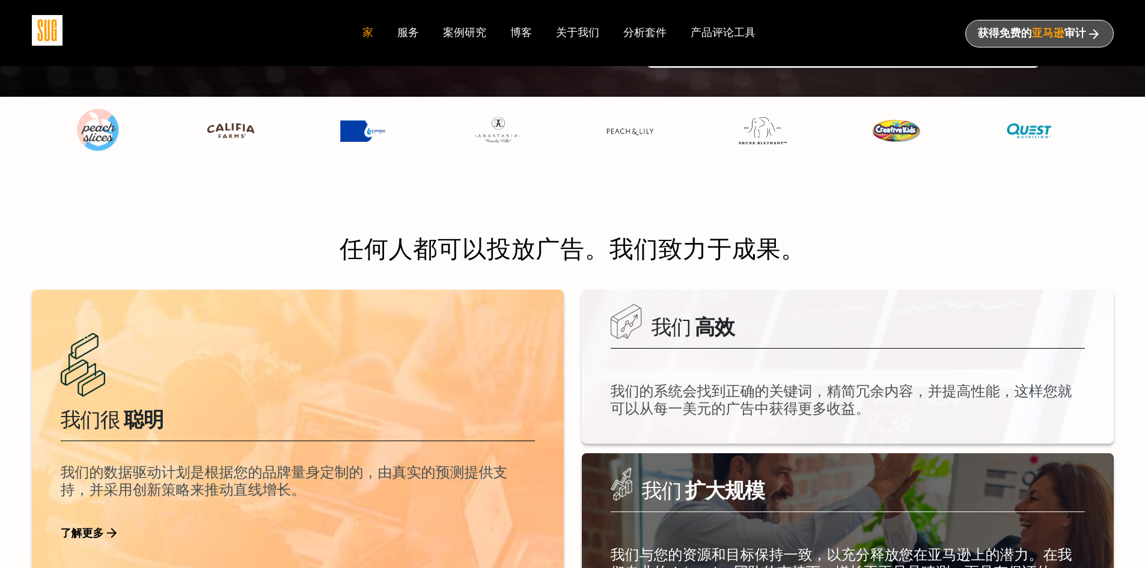
scroll to position [301, 0]
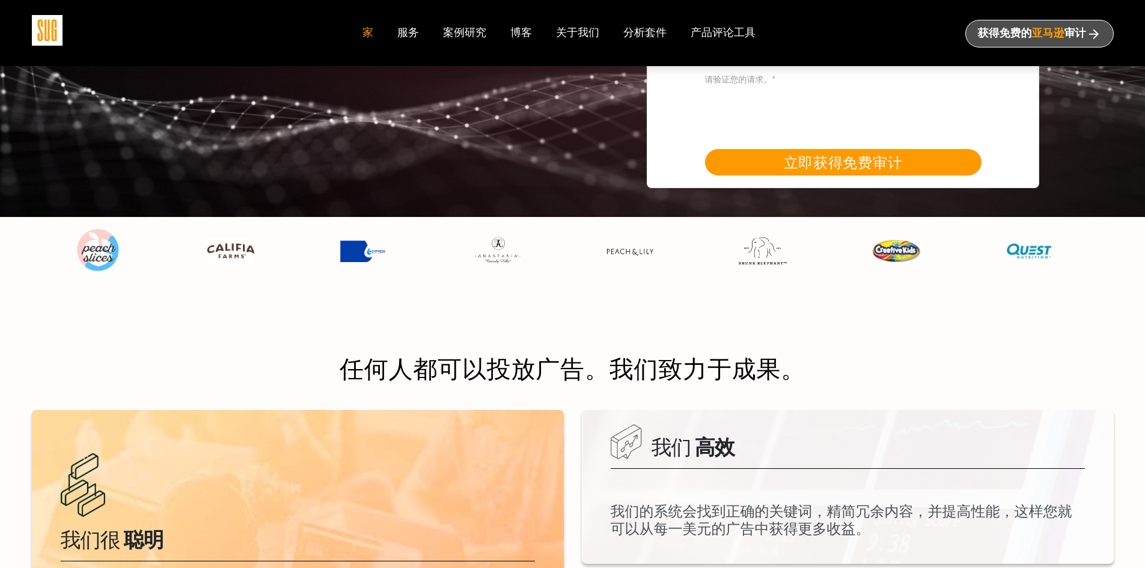
click at [399, 23] on nav "家 服务 案例研究 博客 关于我们" at bounding box center [572, 33] width 444 height 66
click at [410, 34] on font "服务" at bounding box center [408, 32] width 22 height 14
click at [466, 35] on font "案例研究" at bounding box center [464, 32] width 43 height 14
click at [523, 31] on font "博客" at bounding box center [521, 32] width 22 height 14
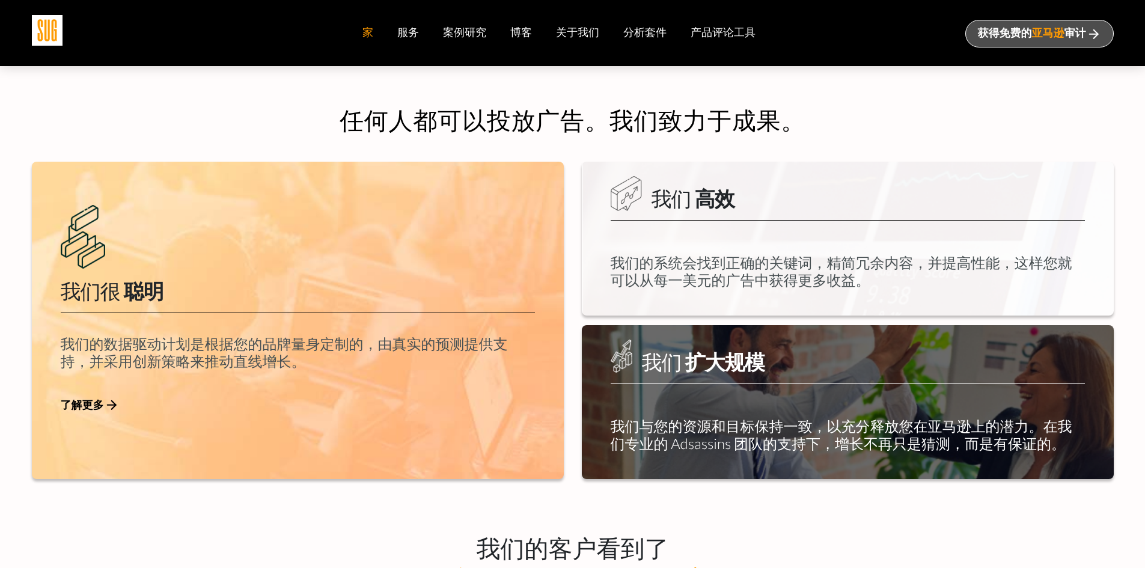
scroll to position [661, 0]
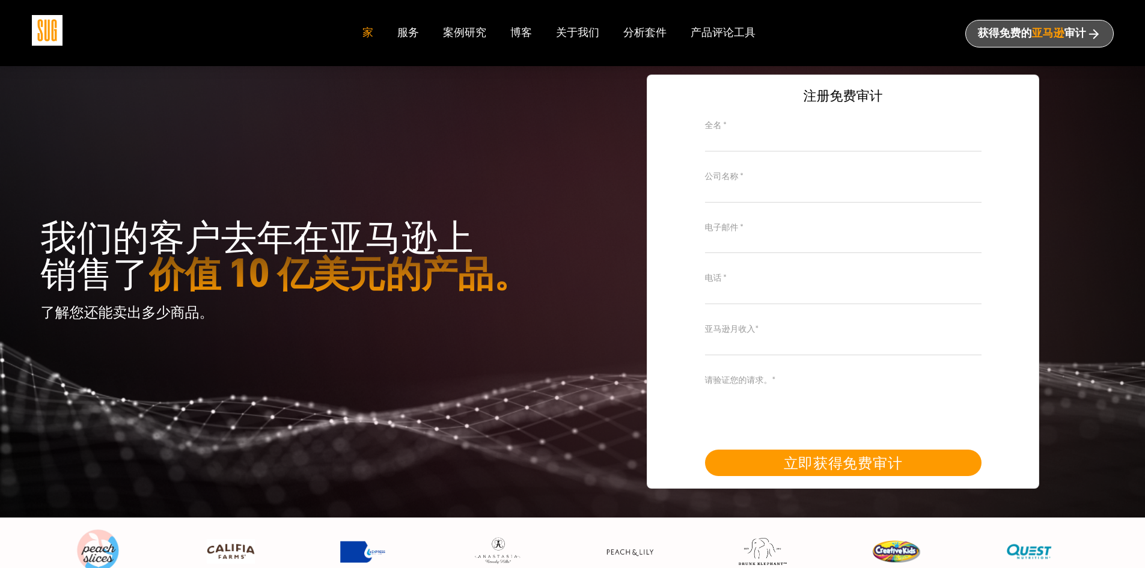
click at [397, 22] on nav "家 服务 案例研究 博客 关于我们" at bounding box center [572, 33] width 444 height 66
click at [400, 35] on font "服务" at bounding box center [408, 32] width 22 height 14
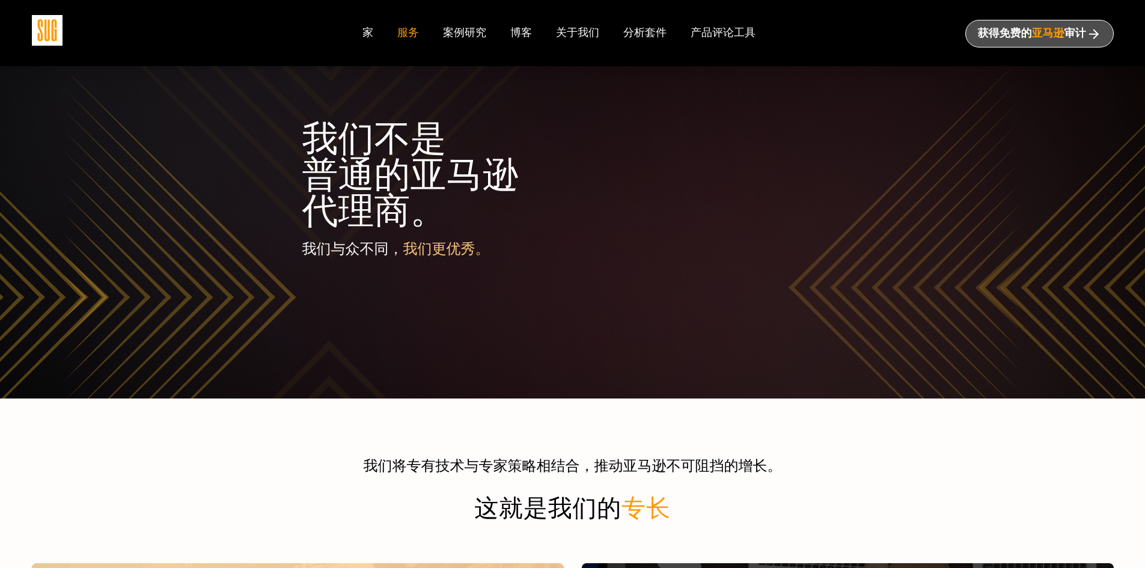
click at [662, 32] on font "分析套件" at bounding box center [644, 32] width 43 height 14
click at [628, 35] on font "分析套件" at bounding box center [644, 32] width 43 height 14
click at [471, 30] on font "案例研究" at bounding box center [464, 32] width 43 height 14
click at [659, 31] on font "分析套件" at bounding box center [644, 32] width 43 height 14
click at [739, 23] on nav "家 服务 案例研究 博客 关于我们" at bounding box center [572, 33] width 444 height 66
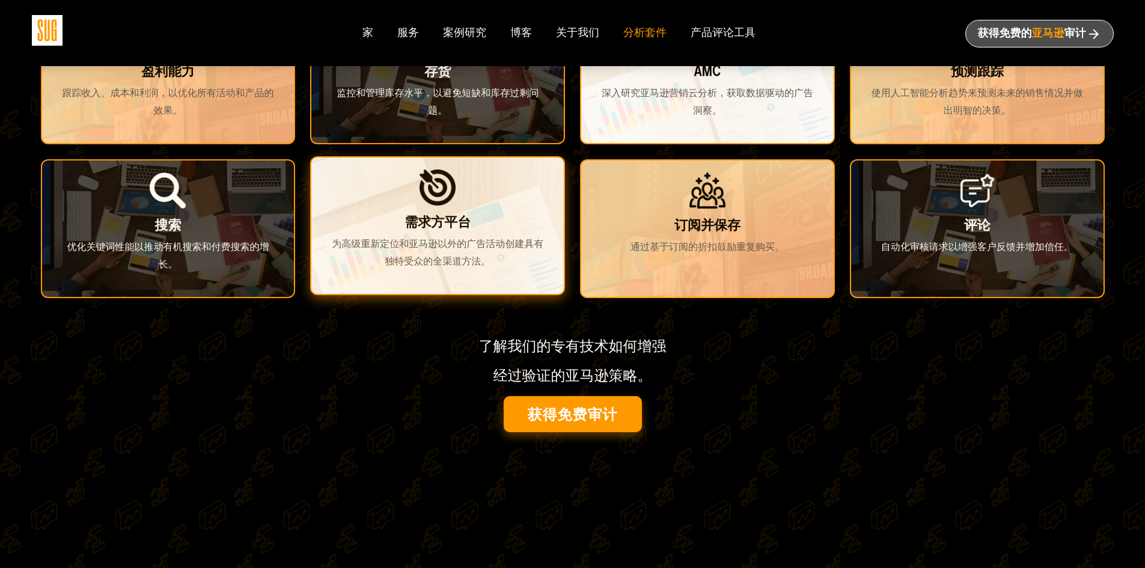
scroll to position [360, 0]
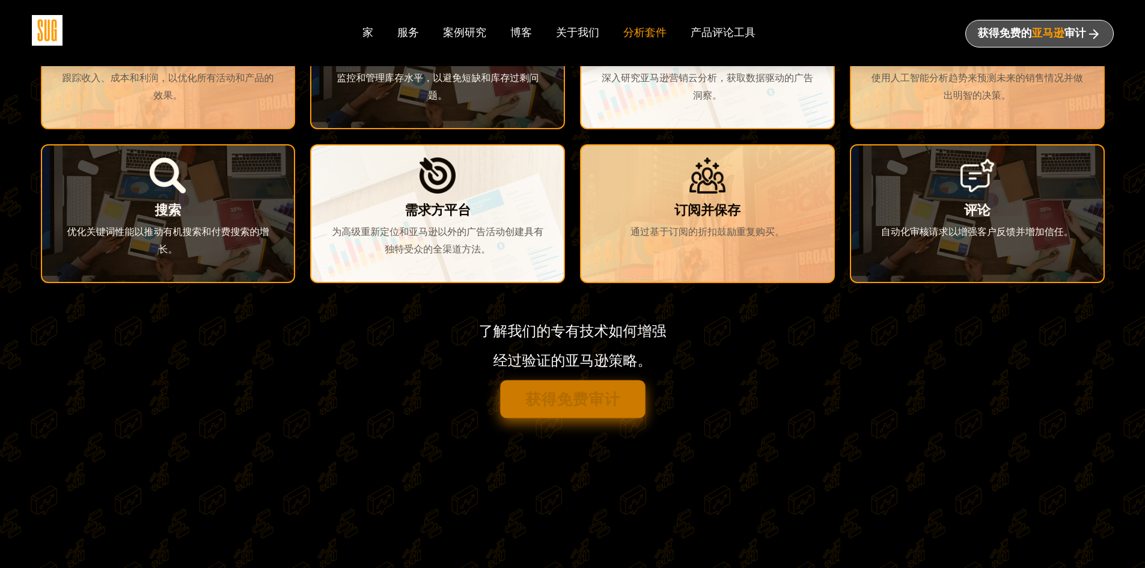
click at [578, 415] on link "获得免费审计" at bounding box center [572, 399] width 145 height 38
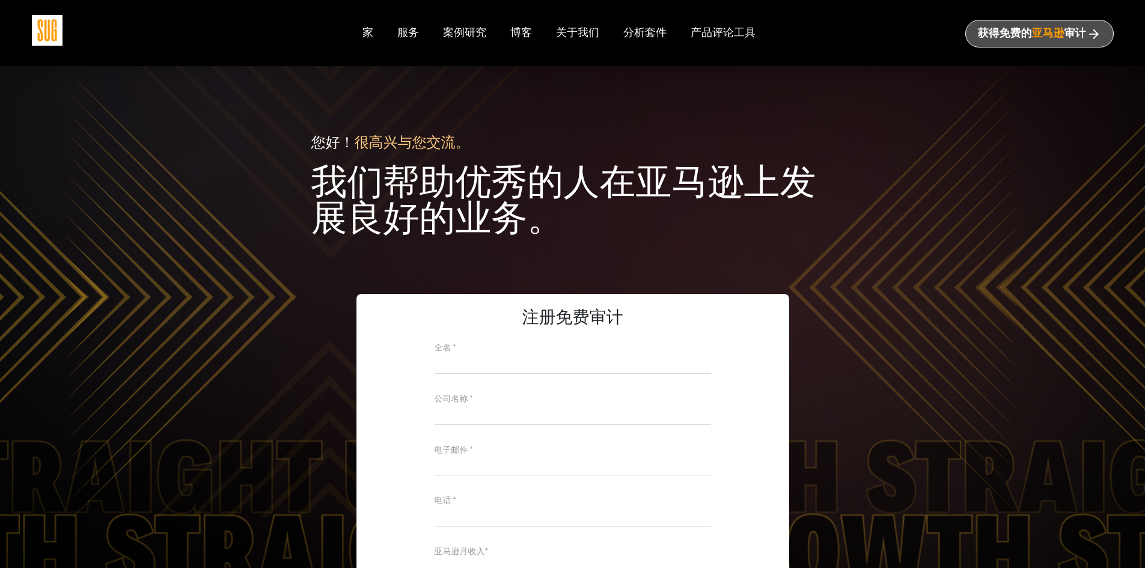
drag, startPoint x: 85, startPoint y: 392, endPoint x: 95, endPoint y: 393, distance: 10.2
click at [87, 392] on div "注册免费审计 全名 * 公司名称 * 电子邮件 * 电话 * 亚马逊月收入* 请验证您的请求。* 立即获得免费审计" at bounding box center [573, 502] width 1082 height 417
click at [596, 30] on font "关于我们" at bounding box center [577, 32] width 43 height 14
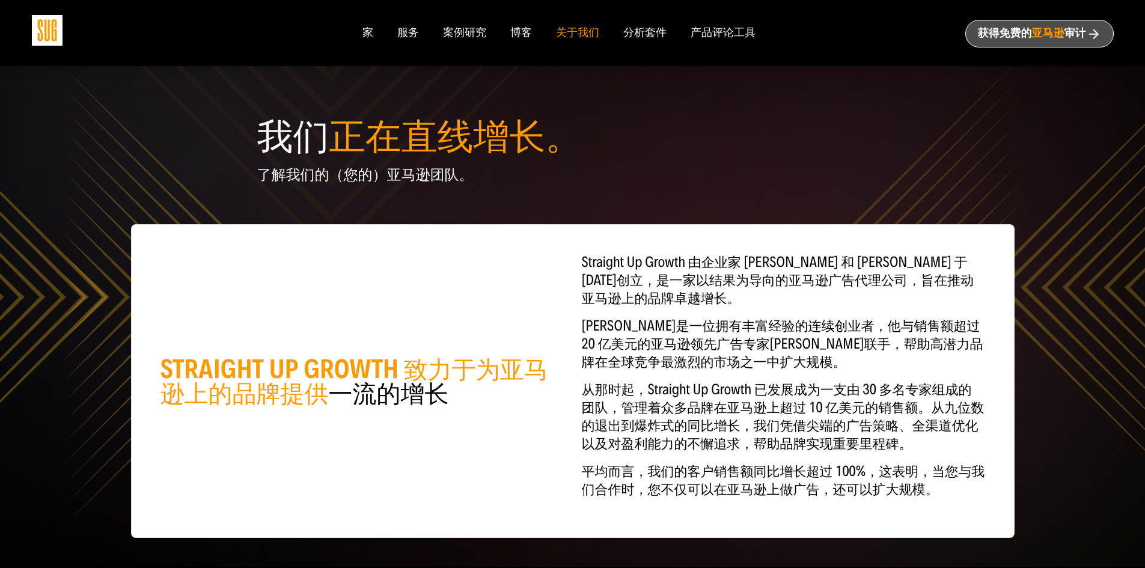
scroll to position [60, 0]
